Goal: Transaction & Acquisition: Subscribe to service/newsletter

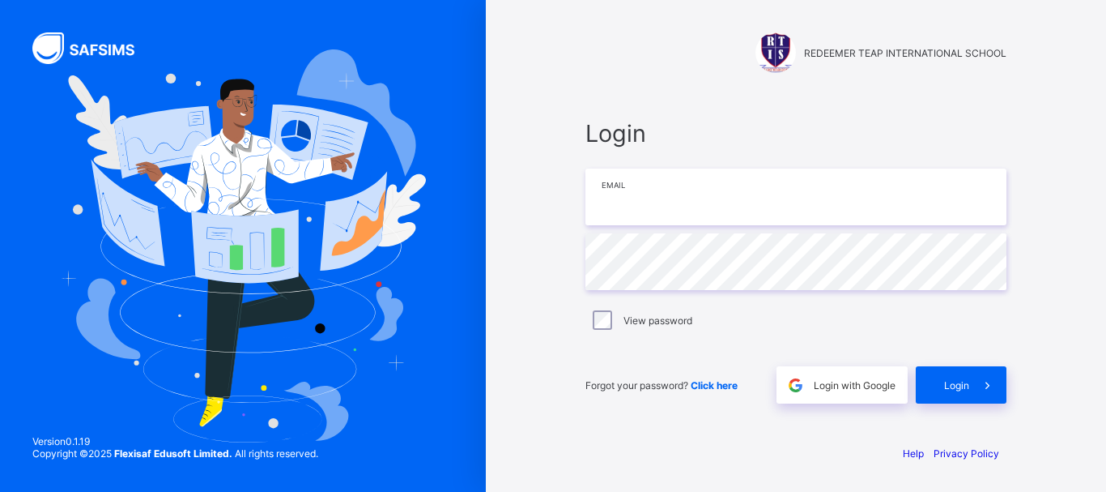
drag, startPoint x: 0, startPoint y: 0, endPoint x: 662, endPoint y: 198, distance: 690.7
click at [662, 198] on input "email" at bounding box center [795, 196] width 421 height 57
paste input "**********"
type input "**********"
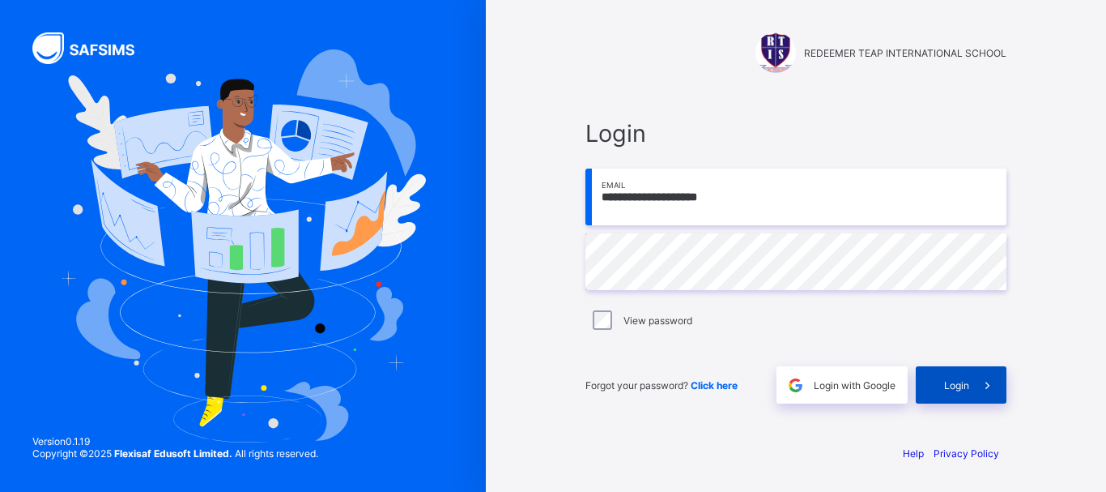
click at [996, 372] on span at bounding box center [987, 384] width 37 height 37
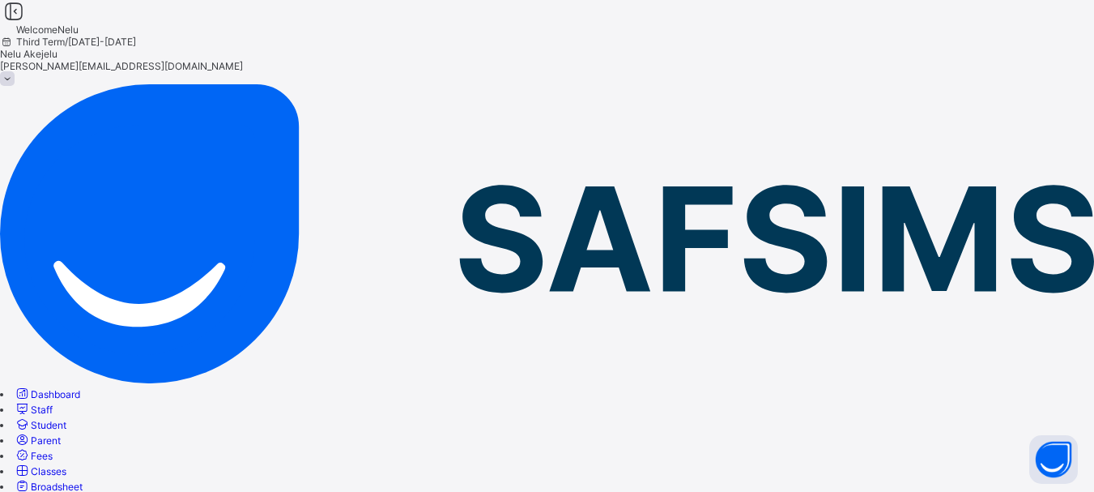
click at [15, 71] on span at bounding box center [7, 78] width 15 height 15
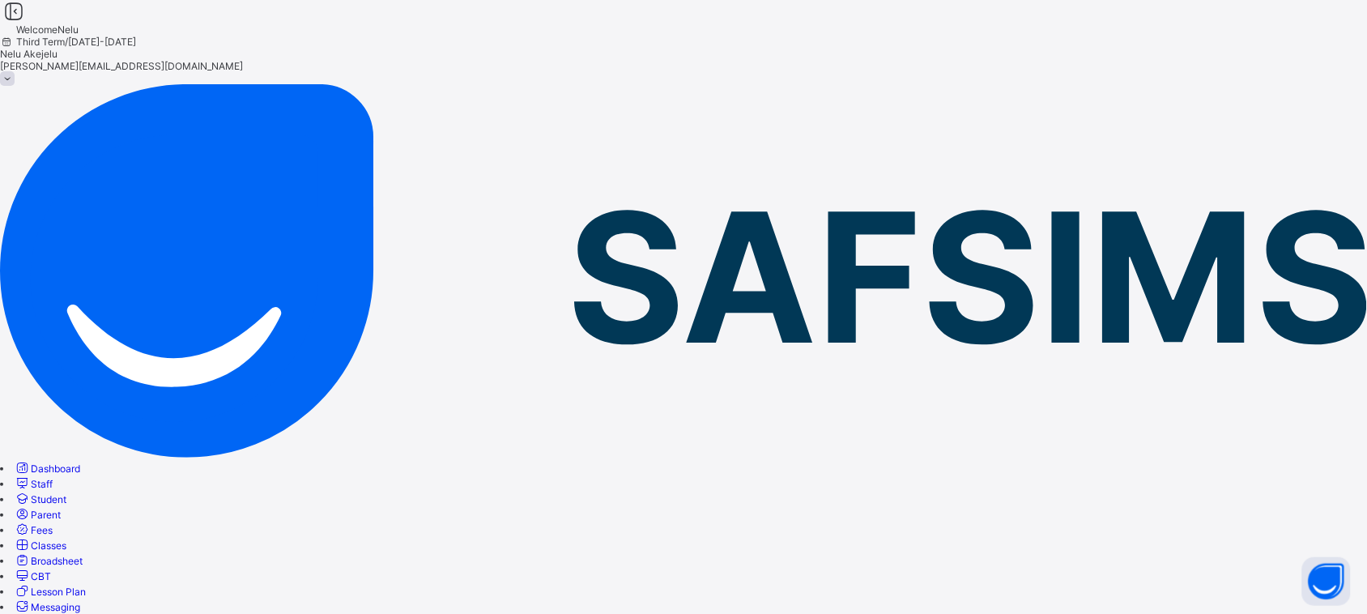
drag, startPoint x: 728, startPoint y: 14, endPoint x: 836, endPoint y: 244, distance: 253.9
click at [15, 71] on span at bounding box center [7, 78] width 15 height 15
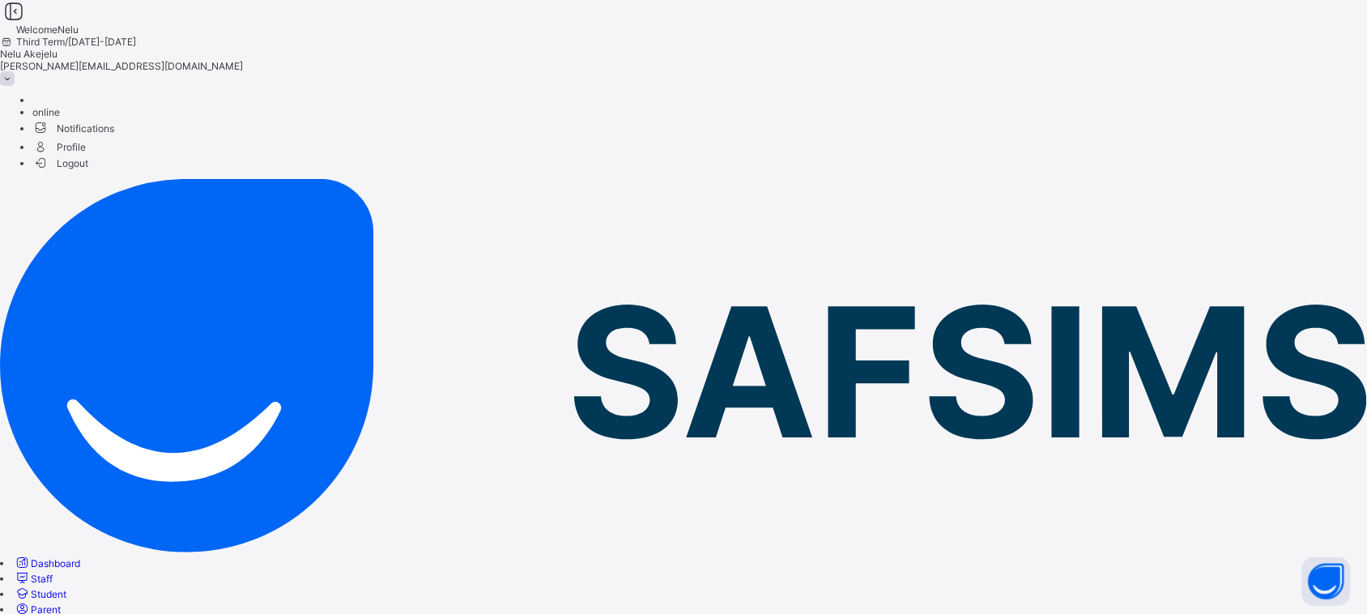
click at [1105, 138] on li "Profile" at bounding box center [699, 146] width 1334 height 19
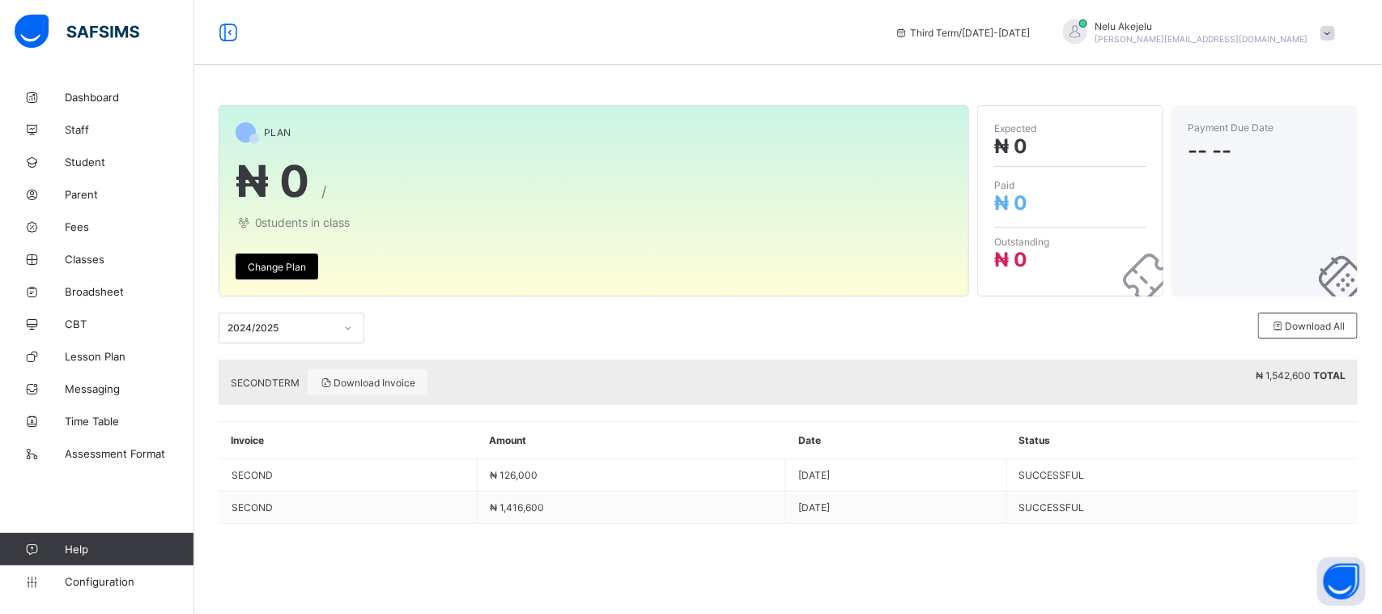
click at [297, 269] on span "Change Plan" at bounding box center [277, 267] width 58 height 12
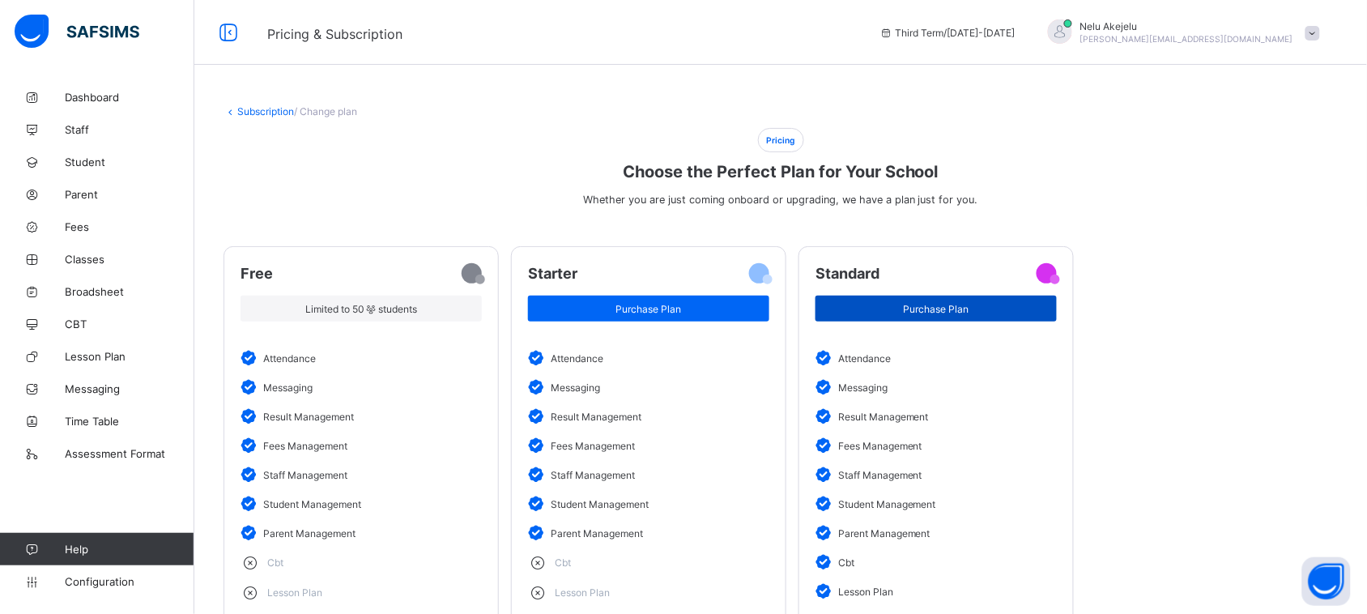
click at [861, 304] on span "Purchase Plan" at bounding box center [936, 309] width 217 height 12
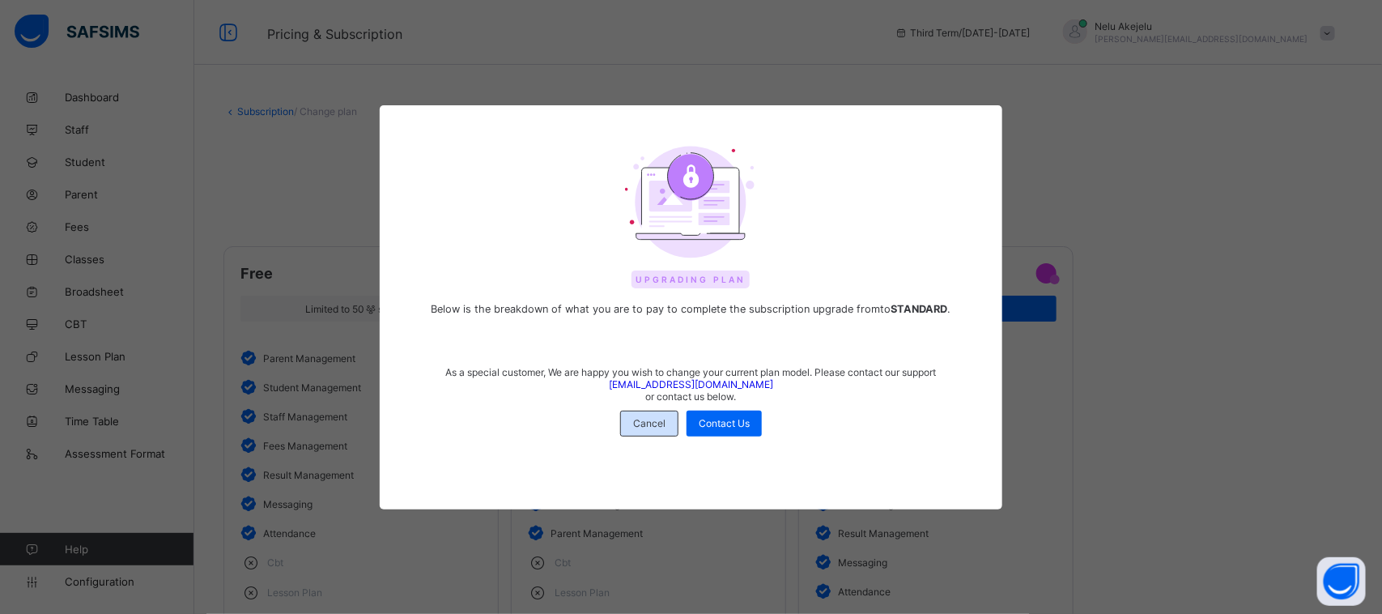
click at [641, 421] on span "Cancel" at bounding box center [649, 423] width 32 height 12
